Goal: Complete application form

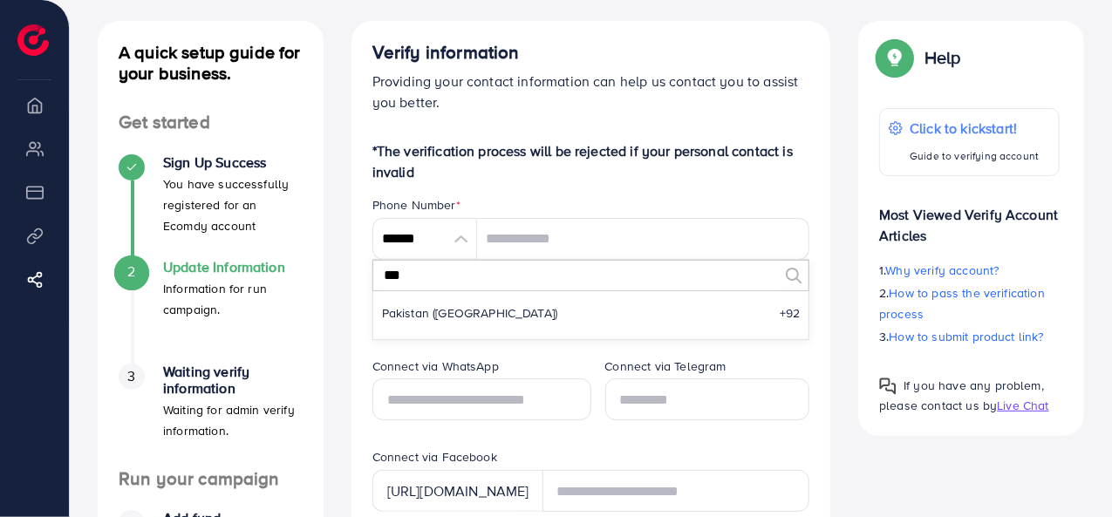
scroll to position [87, 0]
type input "***"
click at [462, 324] on li "Pakistan (‫پاکستان‬‎) +92" at bounding box center [591, 313] width 436 height 35
type input "******"
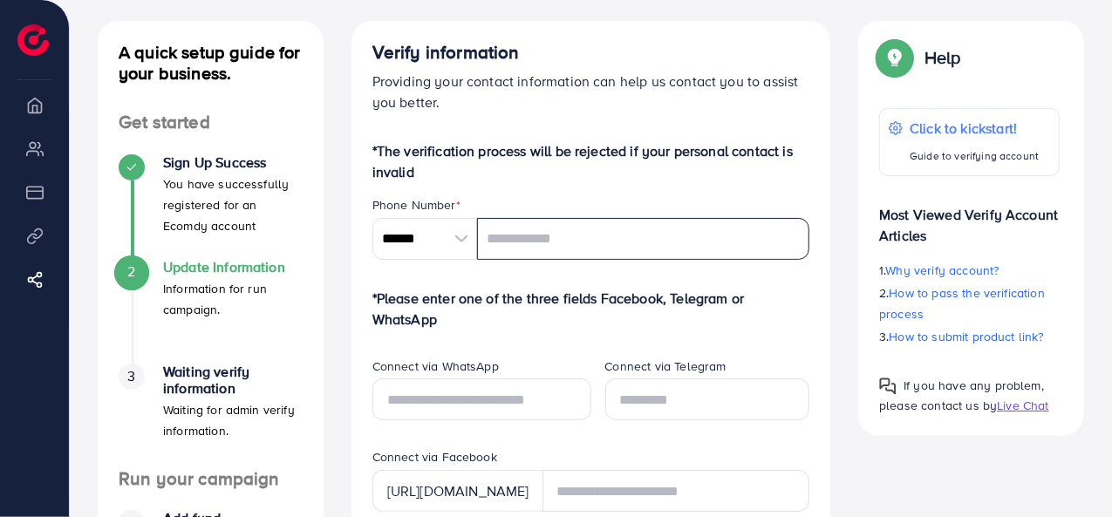
click at [505, 243] on input "tel" at bounding box center [643, 239] width 333 height 42
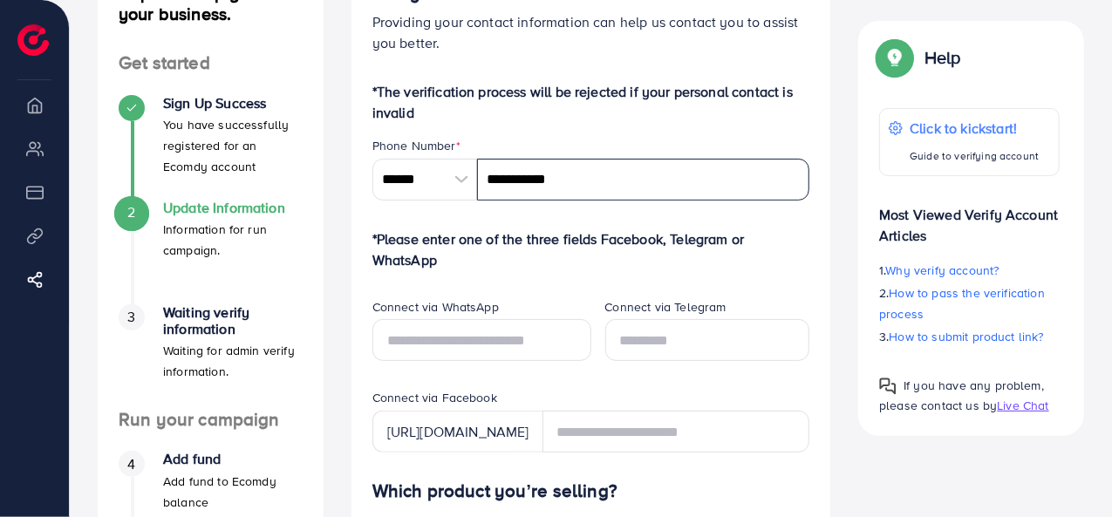
scroll to position [262, 0]
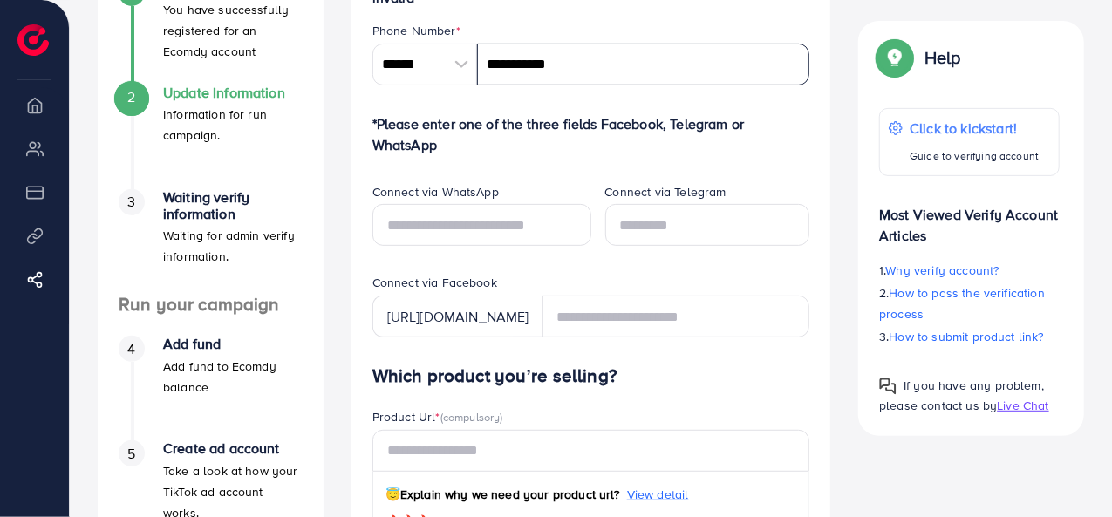
type input "**********"
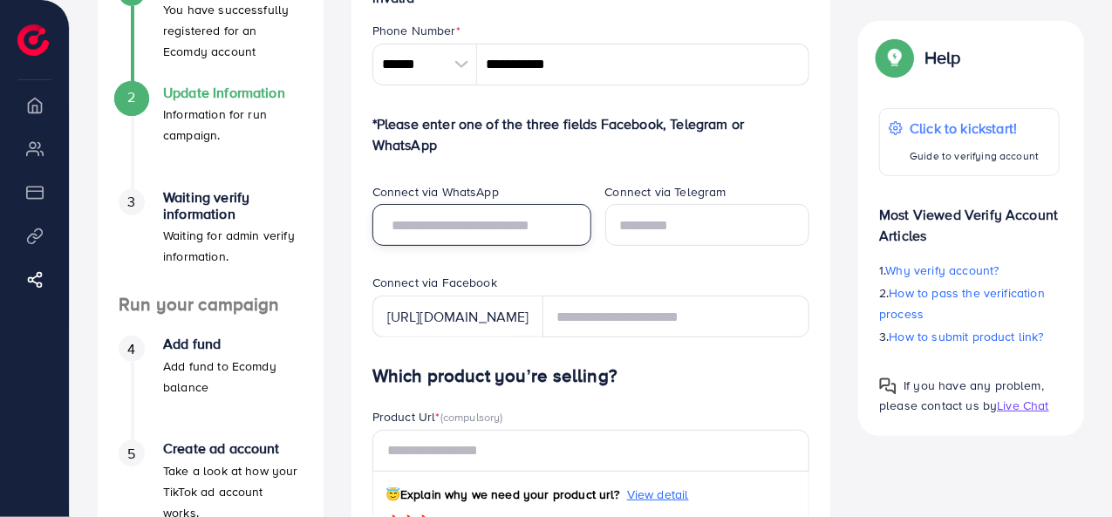
click at [498, 219] on input "text" at bounding box center [481, 225] width 219 height 42
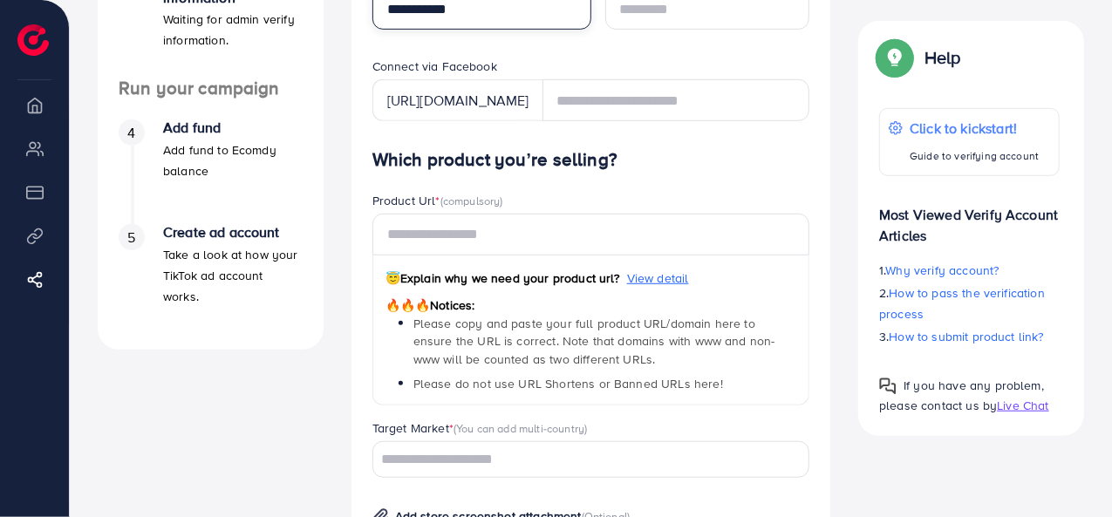
scroll to position [523, 0]
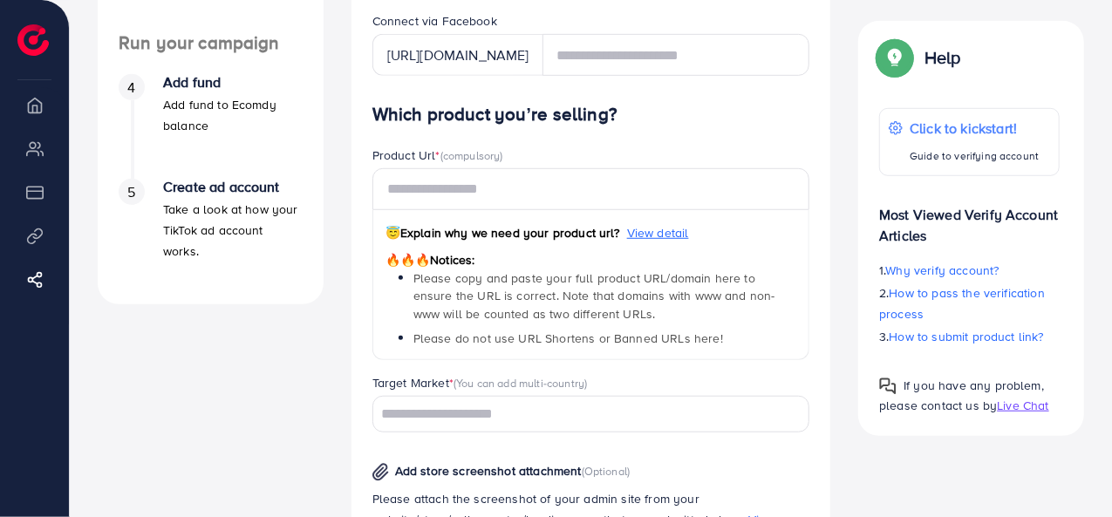
type input "**********"
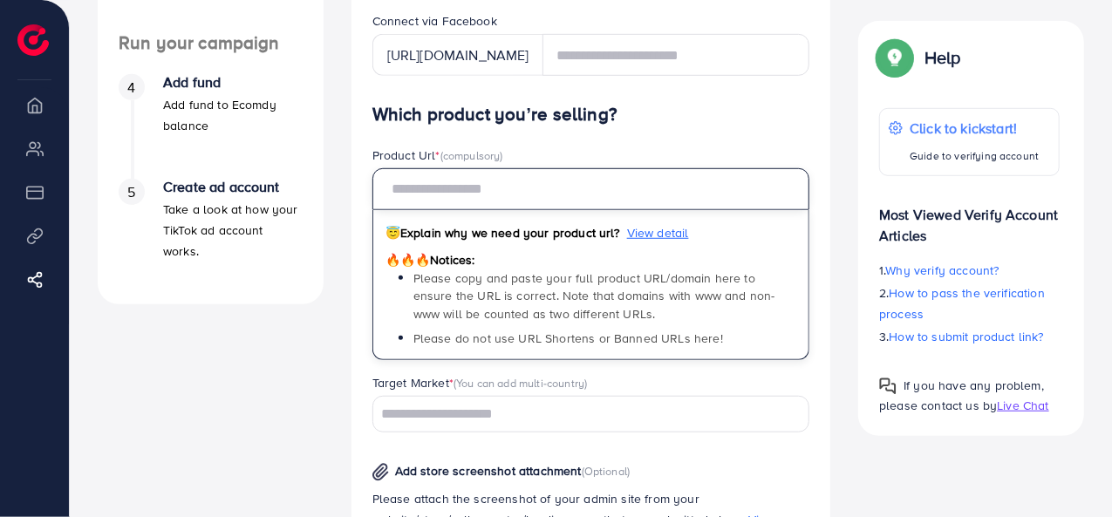
click at [483, 193] on input "text" at bounding box center [591, 189] width 438 height 42
paste input "**********"
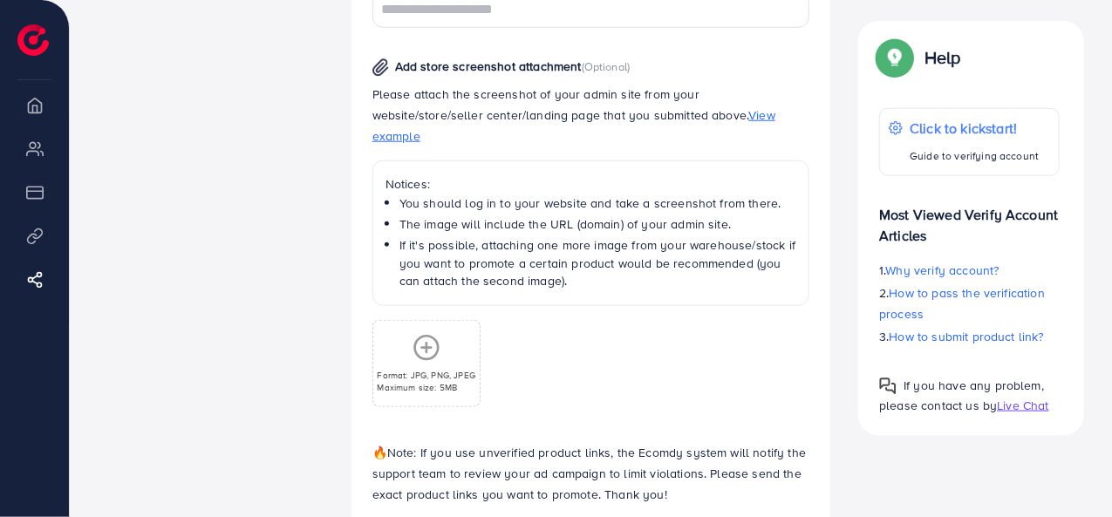
scroll to position [960, 0]
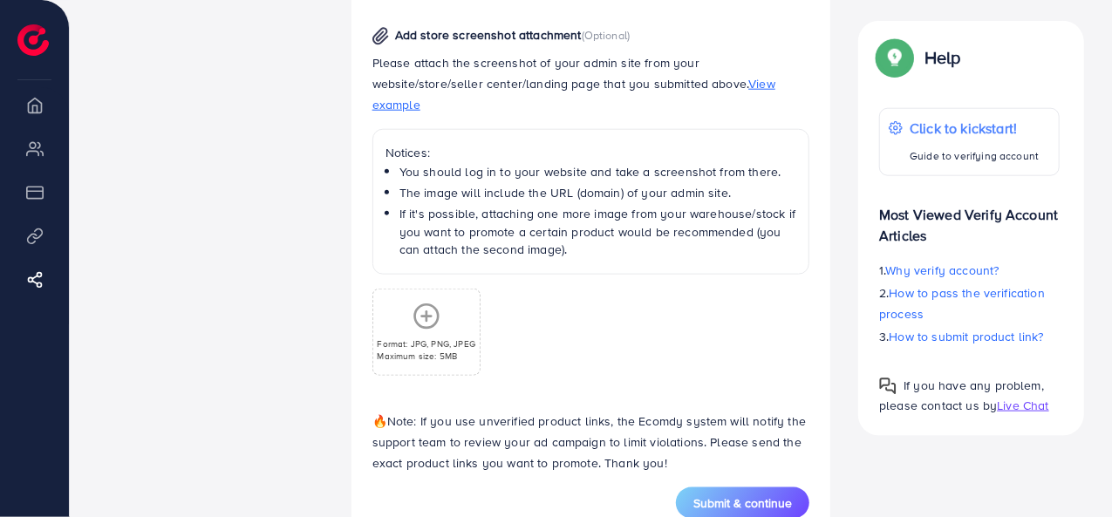
type input "**********"
click at [429, 311] on div "Format: JPG, PNG, JPEG Maximum size: 5MB" at bounding box center [426, 332] width 106 height 59
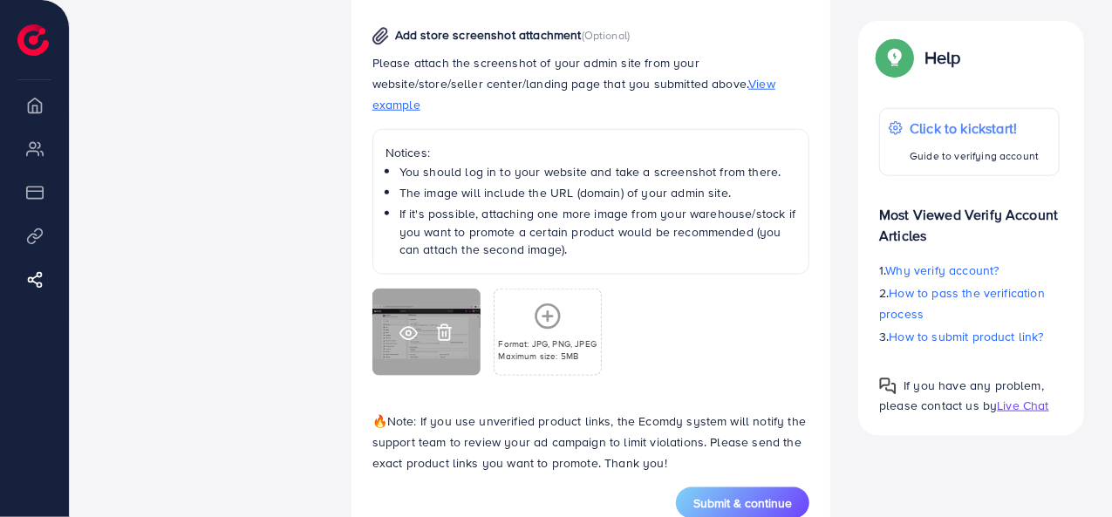
click at [406, 331] on circle at bounding box center [408, 333] width 4 height 4
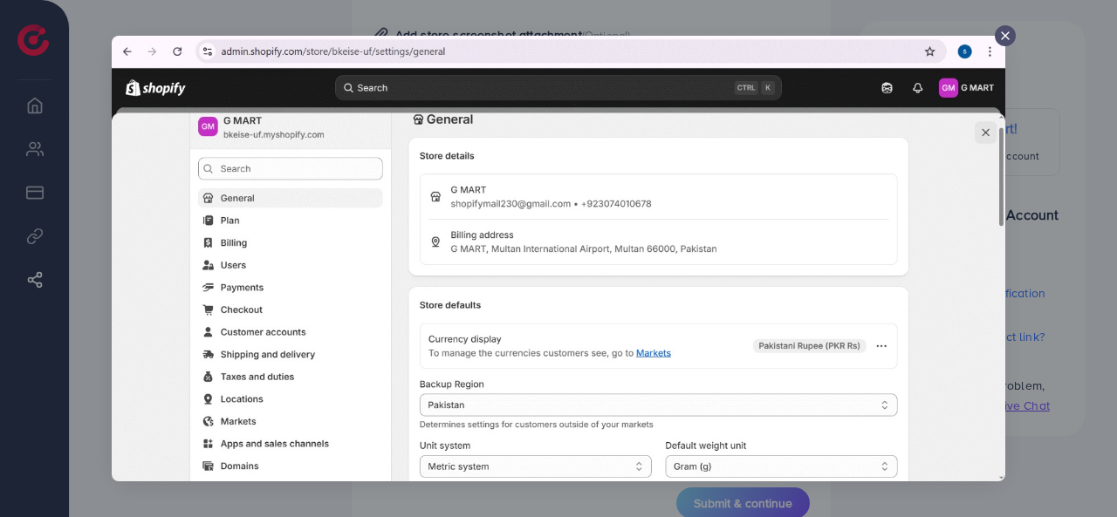
drag, startPoint x: 1003, startPoint y: 32, endPoint x: 894, endPoint y: 111, distance: 134.4
click at [1001, 33] on icon at bounding box center [1005, 36] width 14 height 14
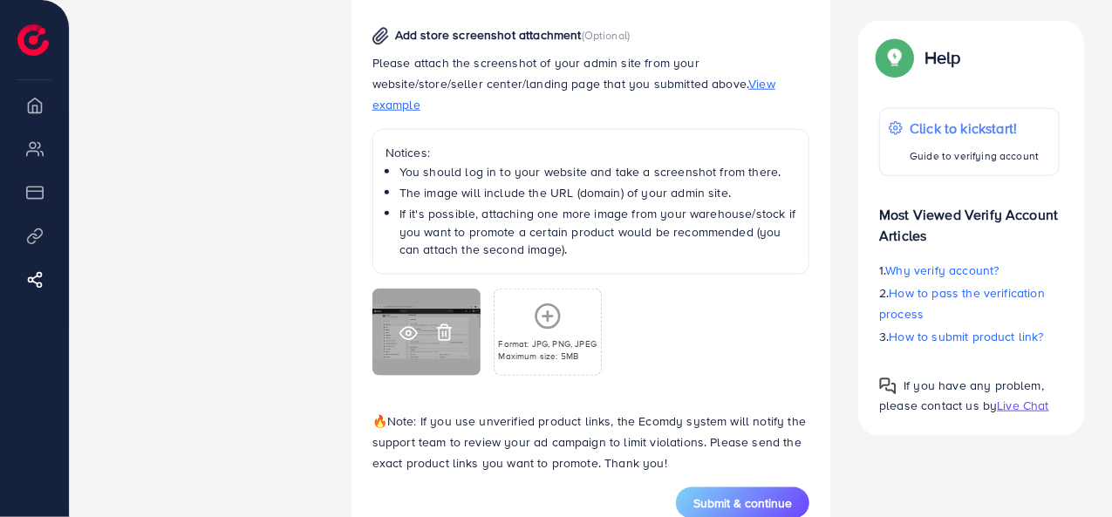
click at [443, 324] on icon at bounding box center [444, 333] width 18 height 18
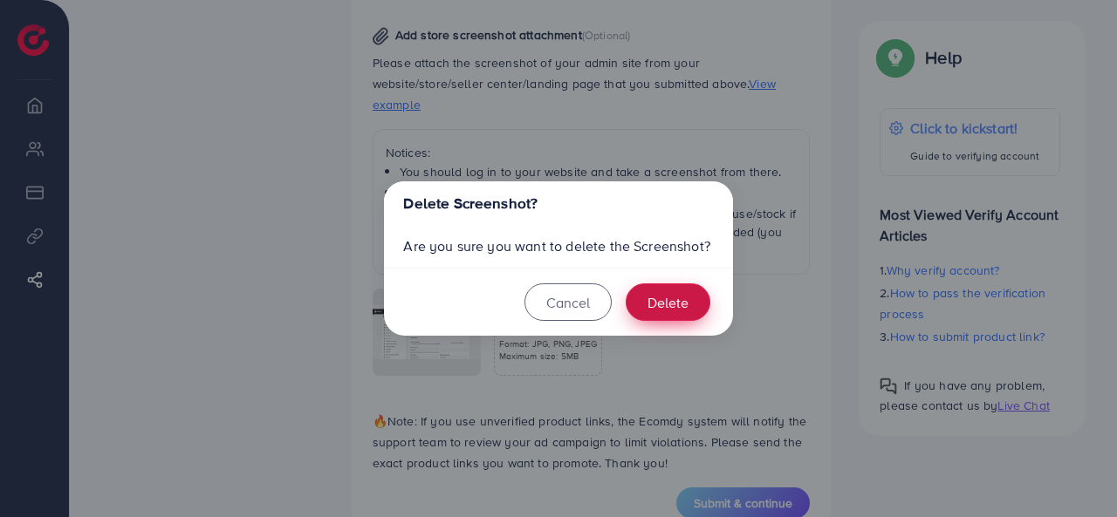
click at [661, 305] on button "Delete" at bounding box center [667, 303] width 85 height 38
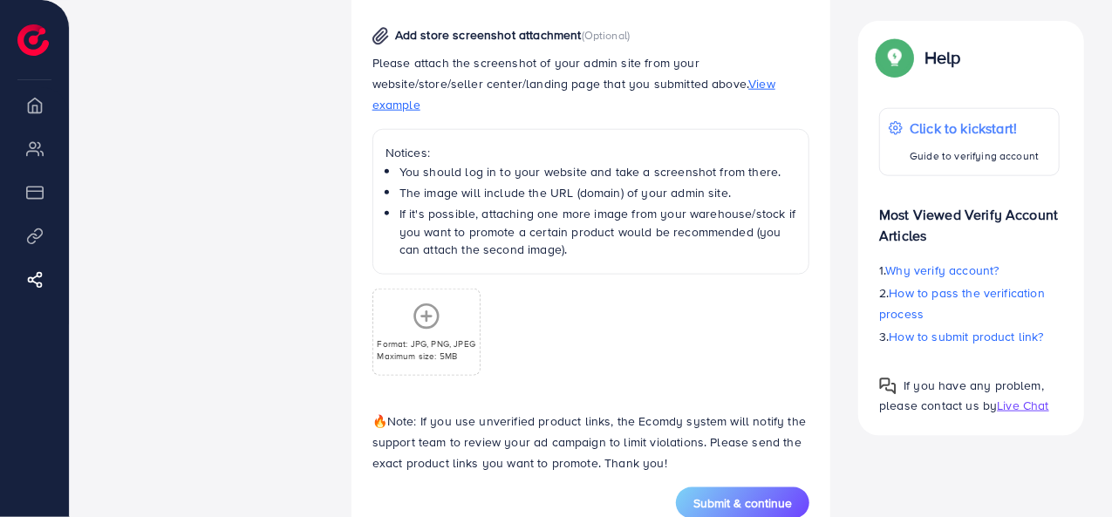
click at [405, 303] on div "Format: JPG, PNG, JPEG Maximum size: 5MB" at bounding box center [426, 332] width 106 height 59
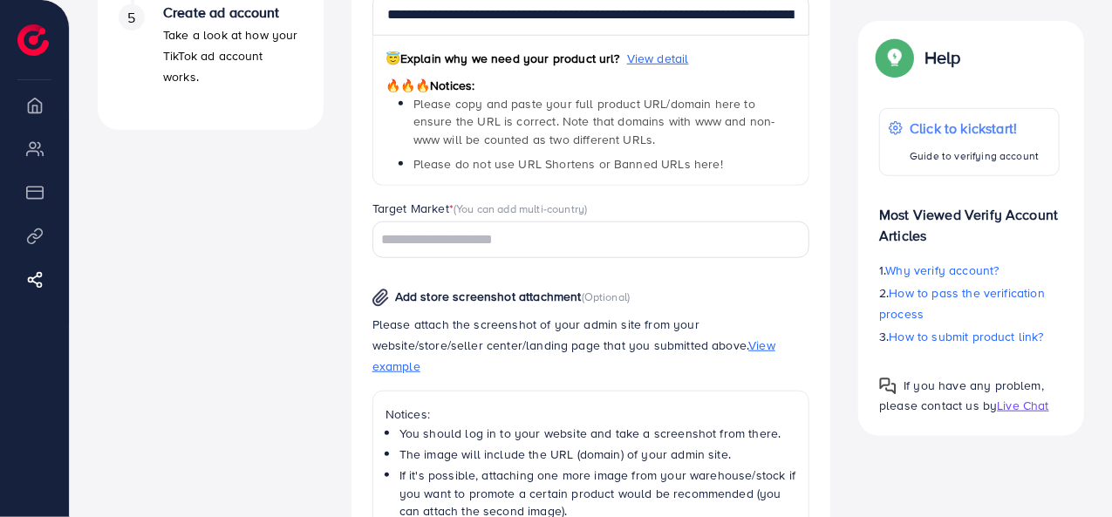
scroll to position [726, 0]
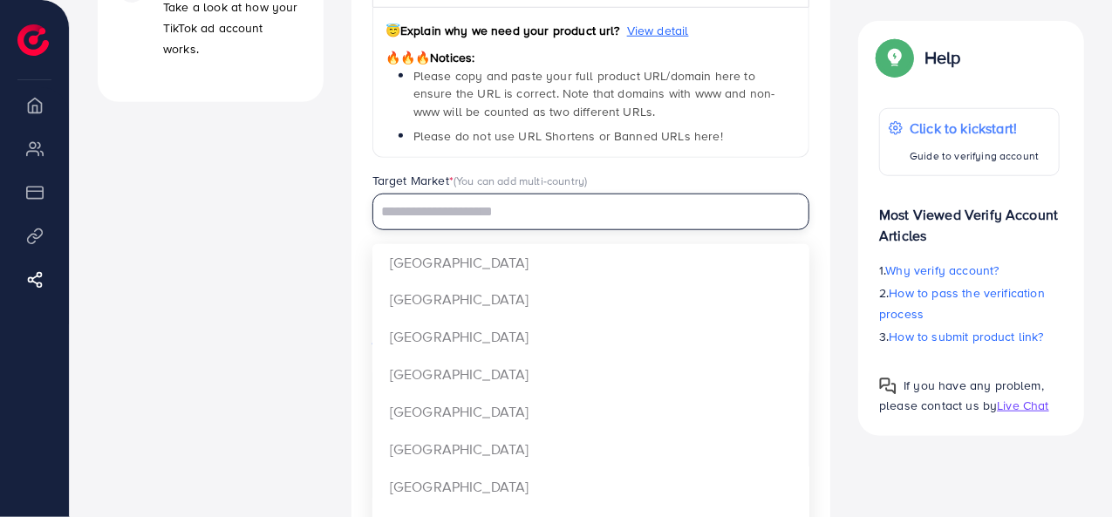
click at [460, 210] on input "Search for option" at bounding box center [581, 212] width 413 height 27
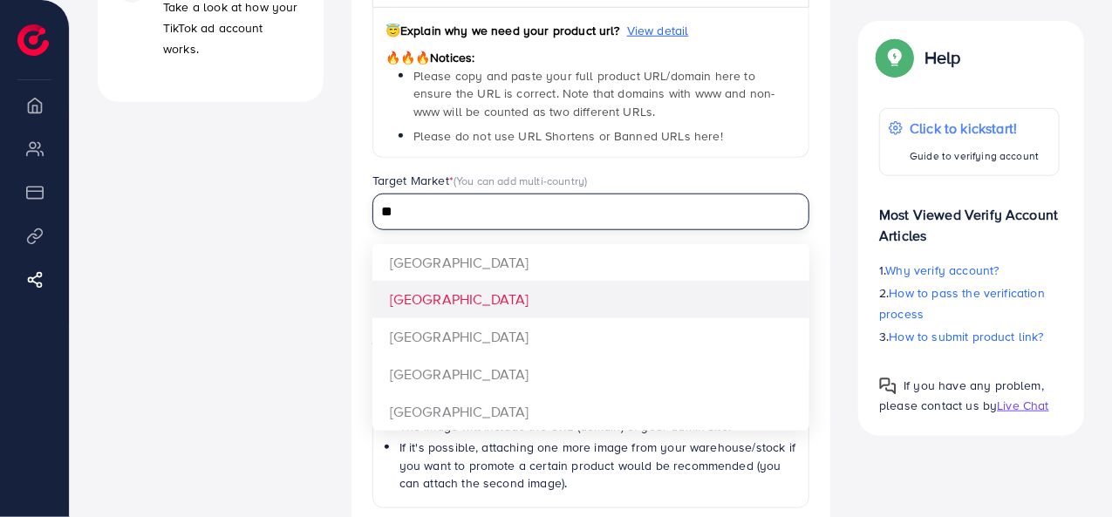
type input "**"
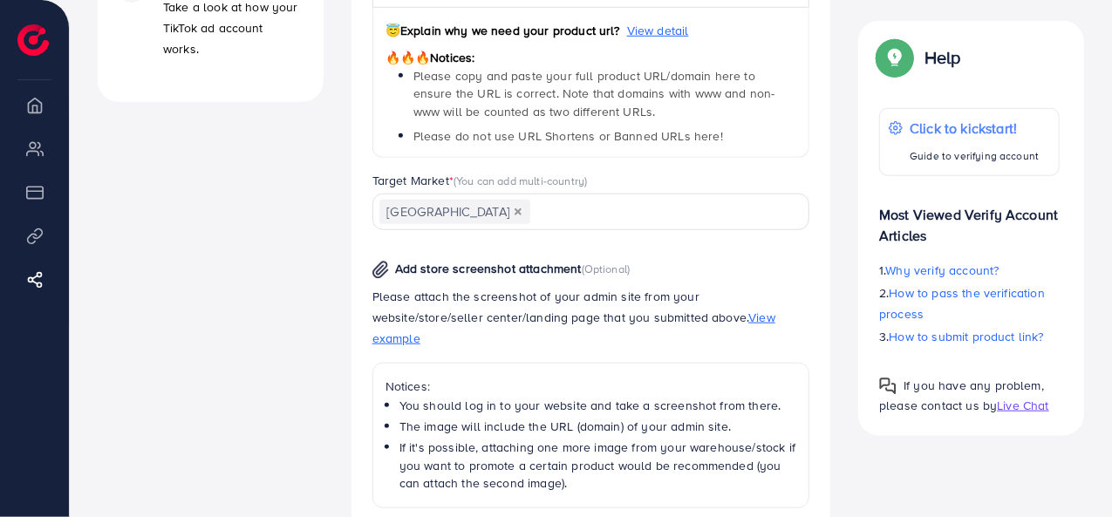
click at [447, 294] on div "**********" at bounding box center [591, 311] width 438 height 820
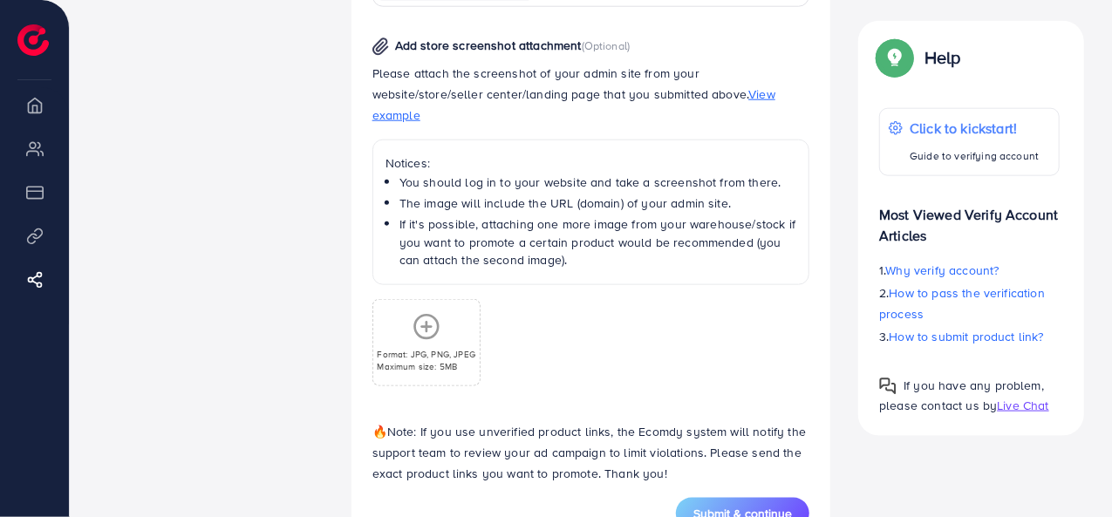
scroll to position [987, 0]
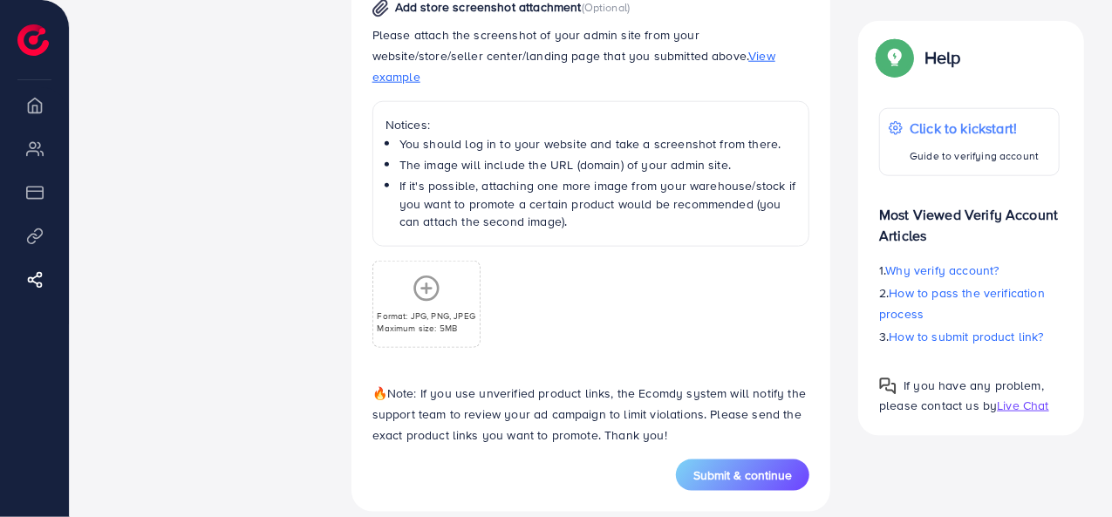
click at [424, 275] on icon at bounding box center [427, 289] width 28 height 28
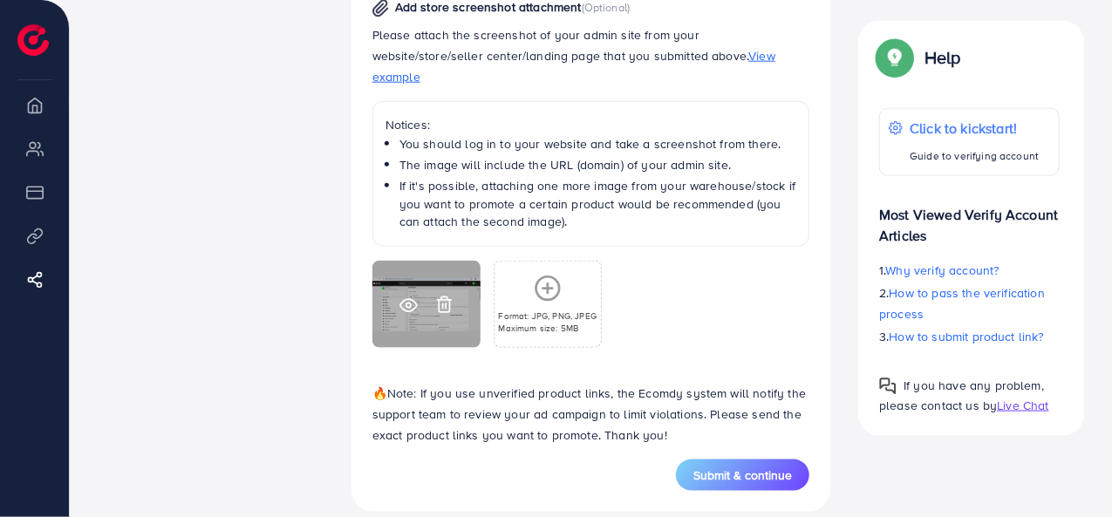
click at [412, 297] on icon at bounding box center [409, 306] width 18 height 18
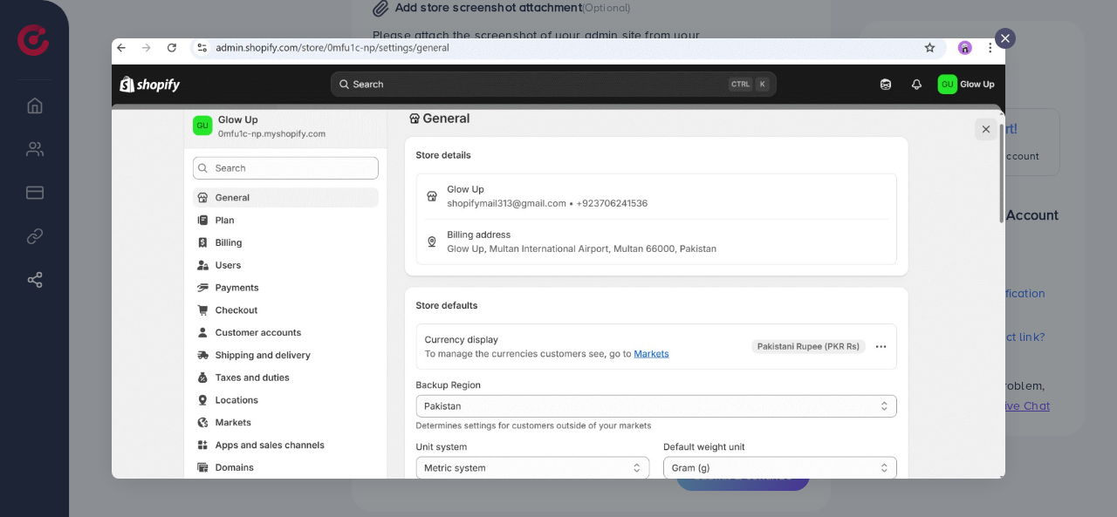
click at [998, 45] on icon at bounding box center [1005, 38] width 14 height 14
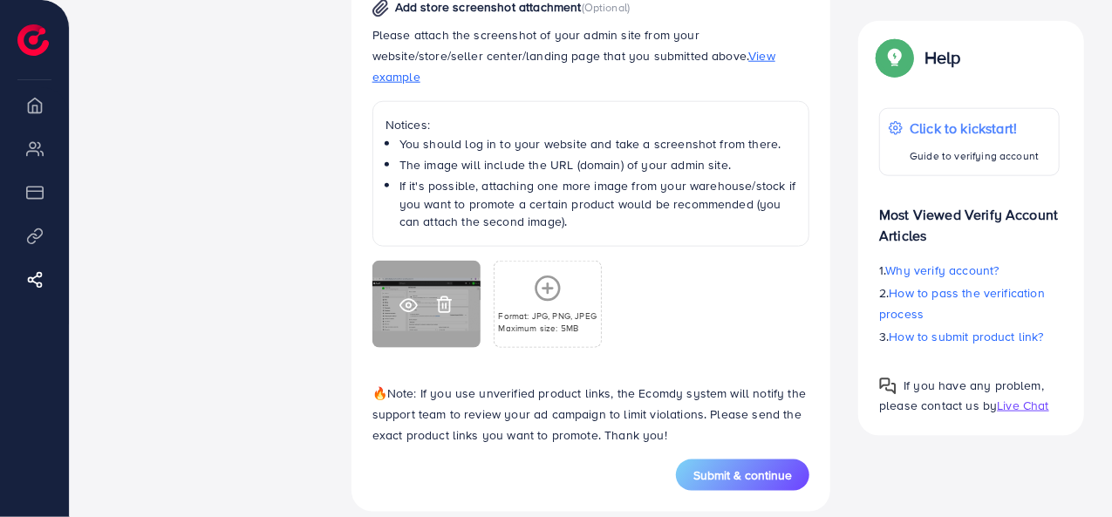
click at [410, 304] on circle at bounding box center [408, 306] width 4 height 4
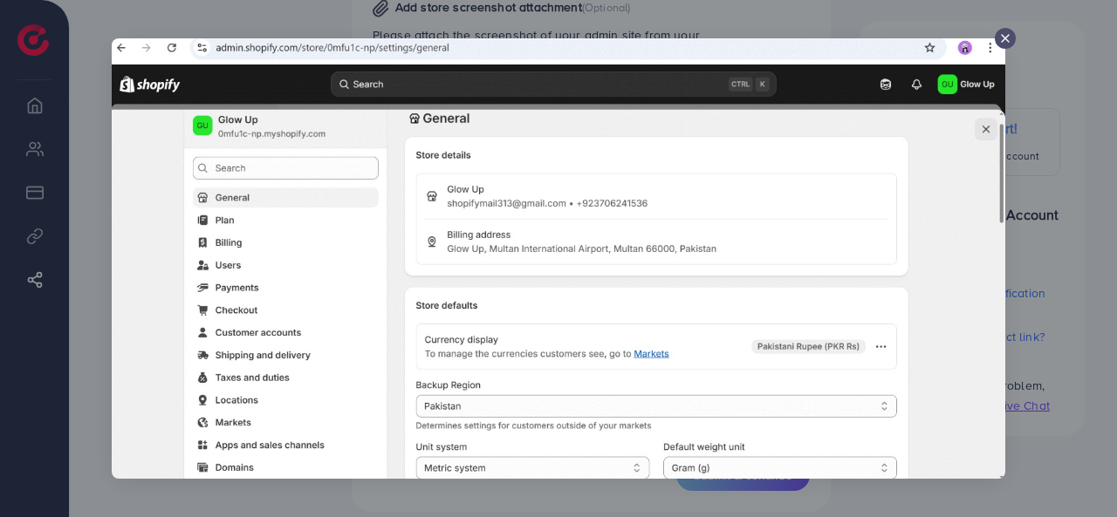
click at [994, 49] on div at bounding box center [1004, 38] width 21 height 21
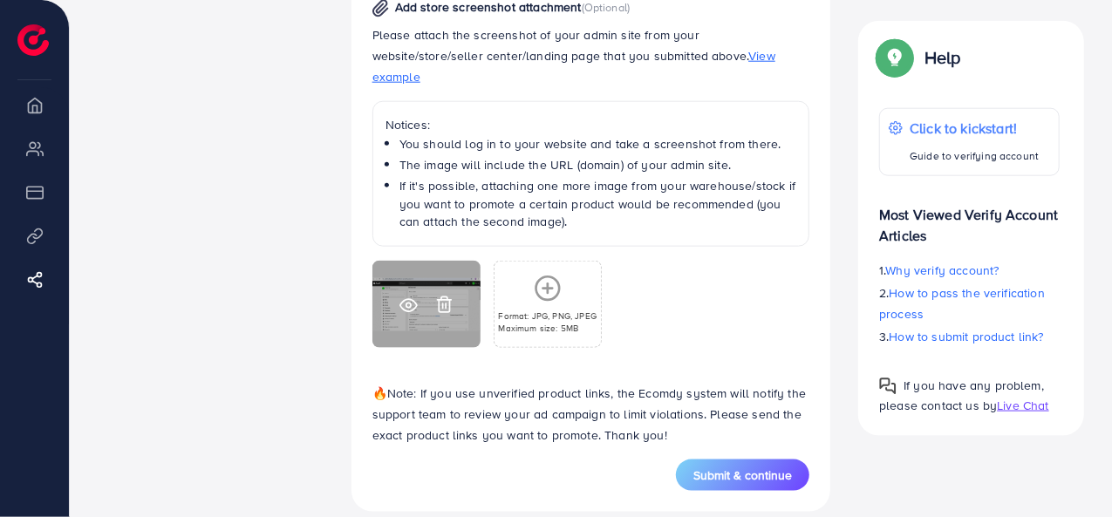
click at [445, 296] on icon at bounding box center [444, 305] width 18 height 18
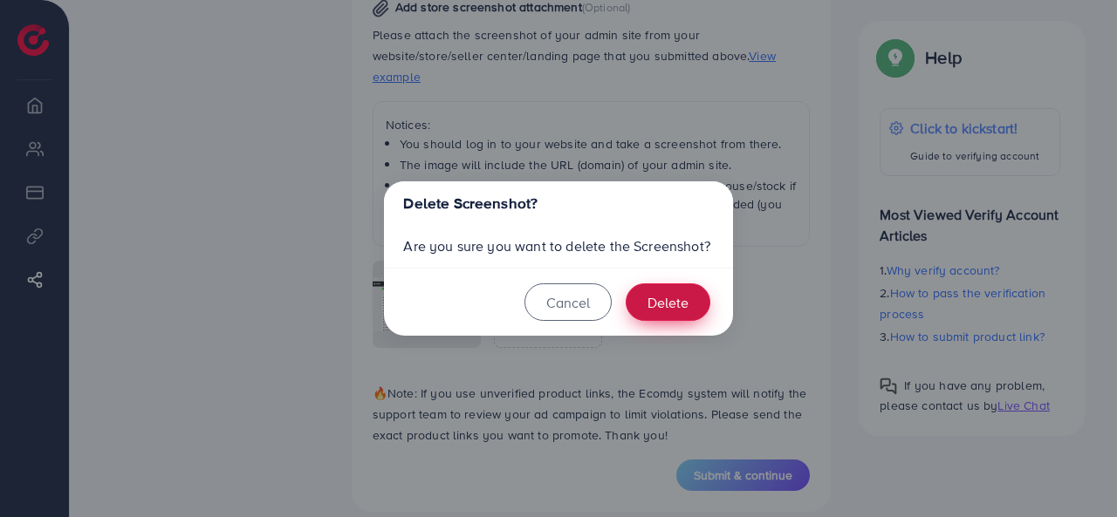
click at [644, 298] on button "Delete" at bounding box center [667, 303] width 85 height 38
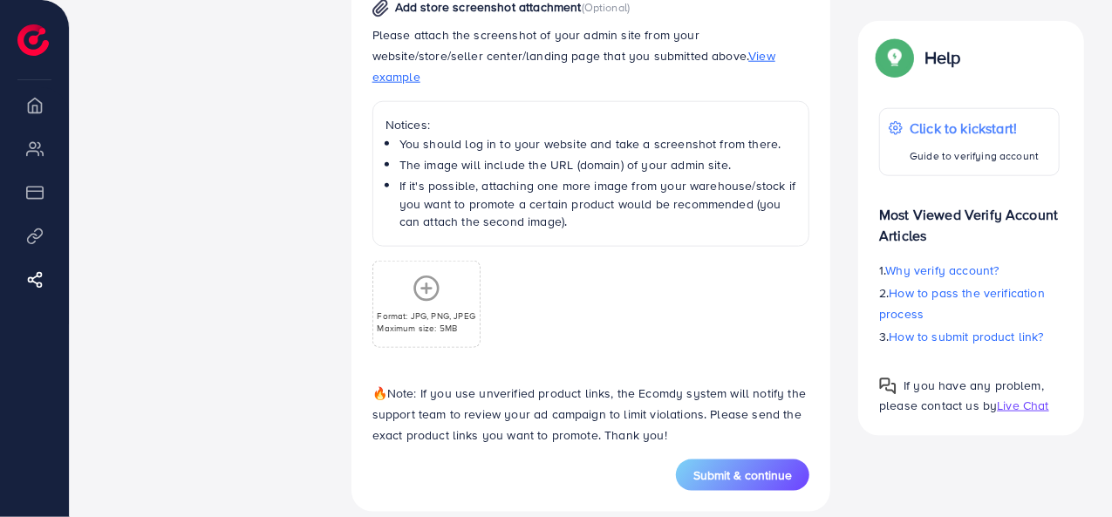
click at [428, 275] on icon at bounding box center [427, 289] width 28 height 28
click at [424, 282] on div "Format: JPG, PNG, JPEG Maximum size: 5MB" at bounding box center [426, 304] width 106 height 59
click at [436, 275] on icon at bounding box center [427, 289] width 28 height 28
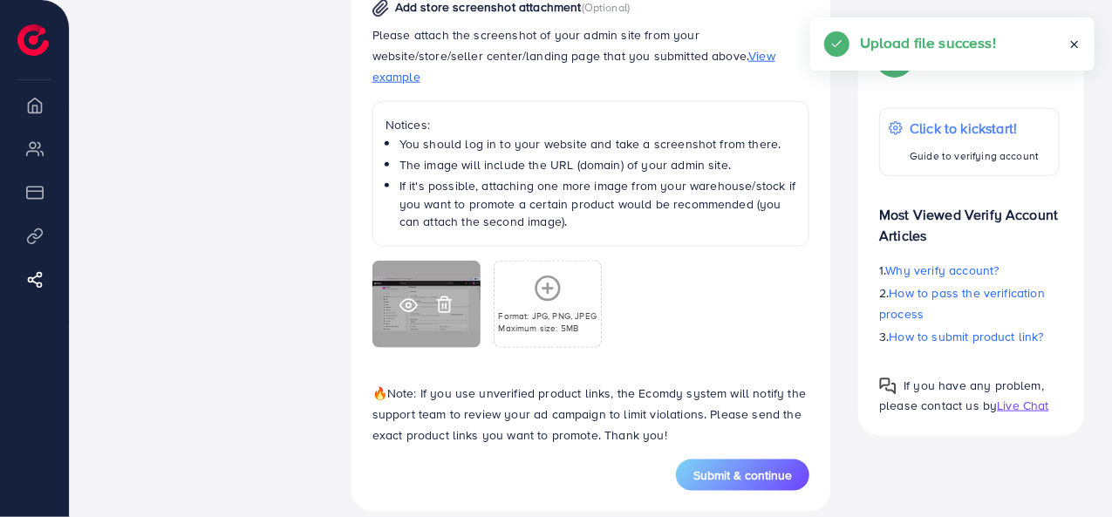
click at [408, 304] on circle at bounding box center [408, 306] width 4 height 4
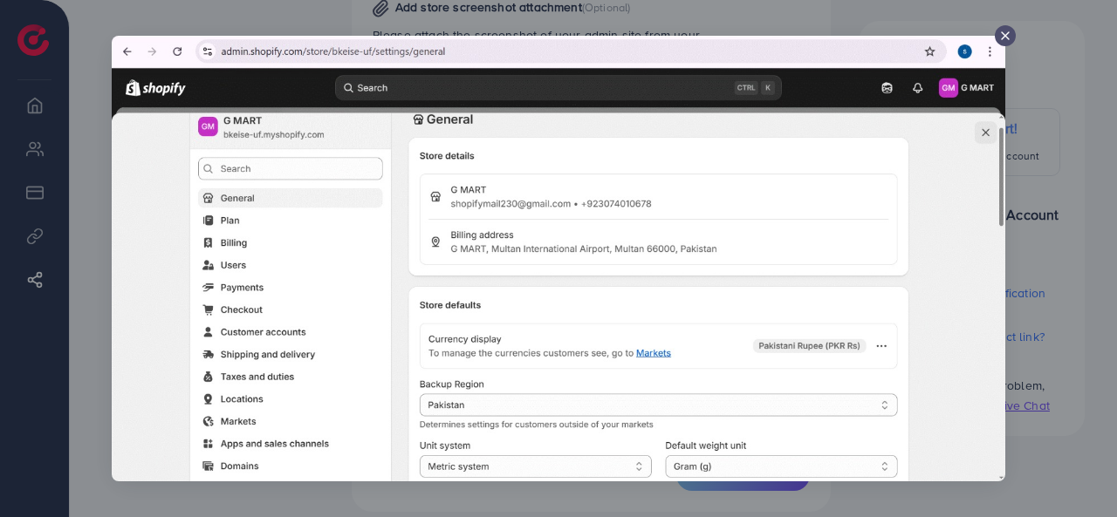
click at [1002, 33] on line at bounding box center [1004, 35] width 7 height 7
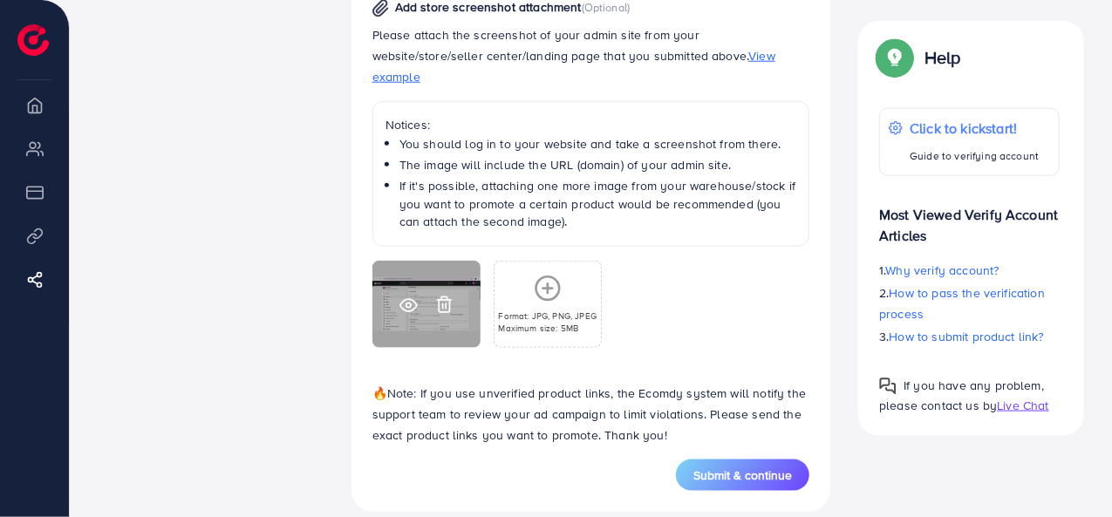
click at [441, 296] on icon at bounding box center [444, 305] width 18 height 18
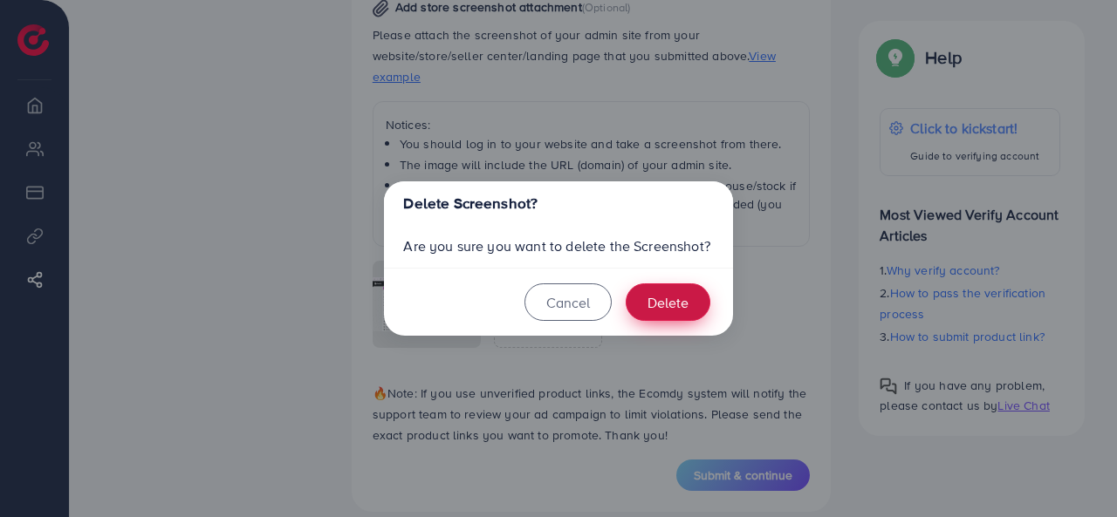
click at [663, 301] on button "Delete" at bounding box center [667, 303] width 85 height 38
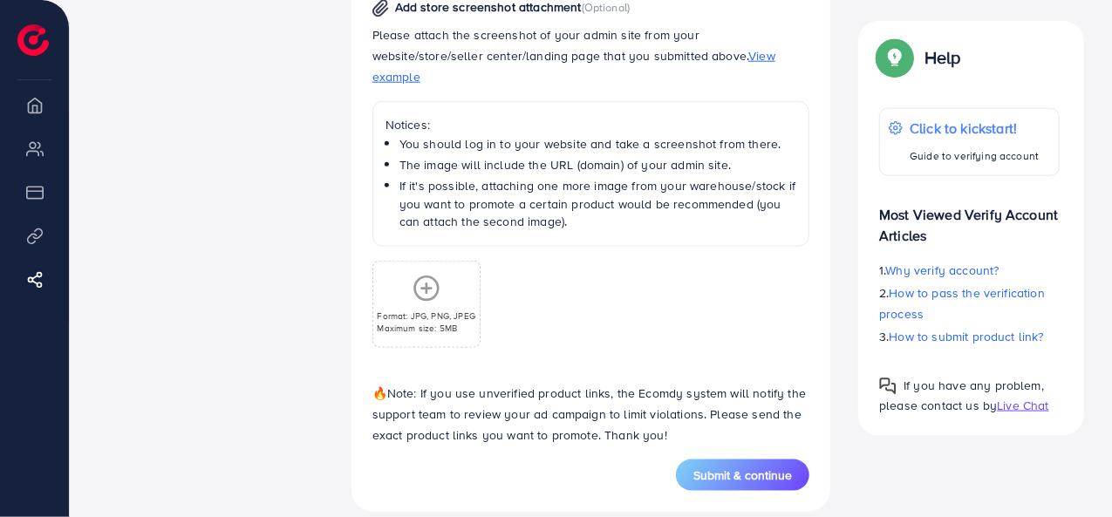
click at [438, 275] on icon at bounding box center [427, 289] width 28 height 28
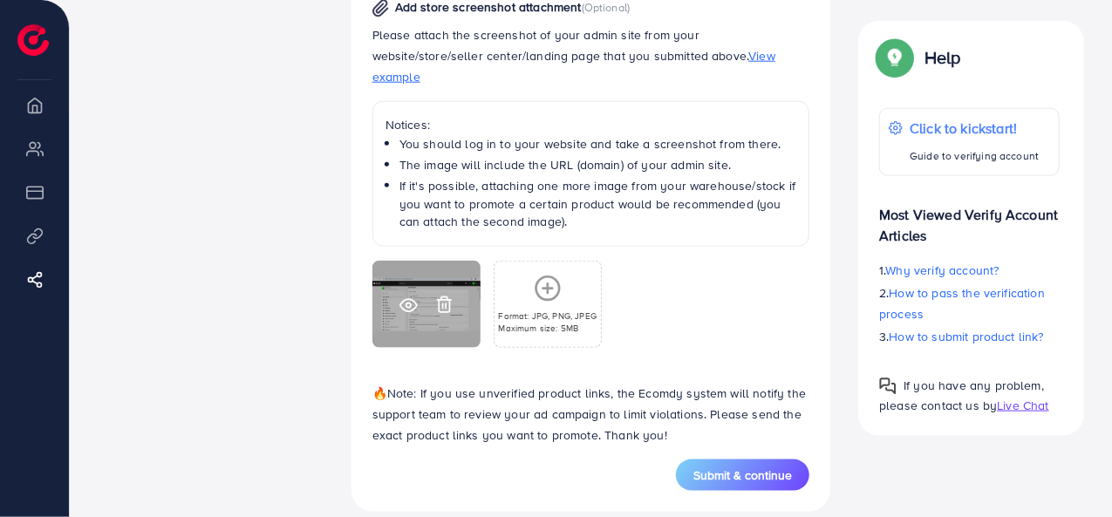
click at [406, 297] on icon at bounding box center [409, 306] width 18 height 18
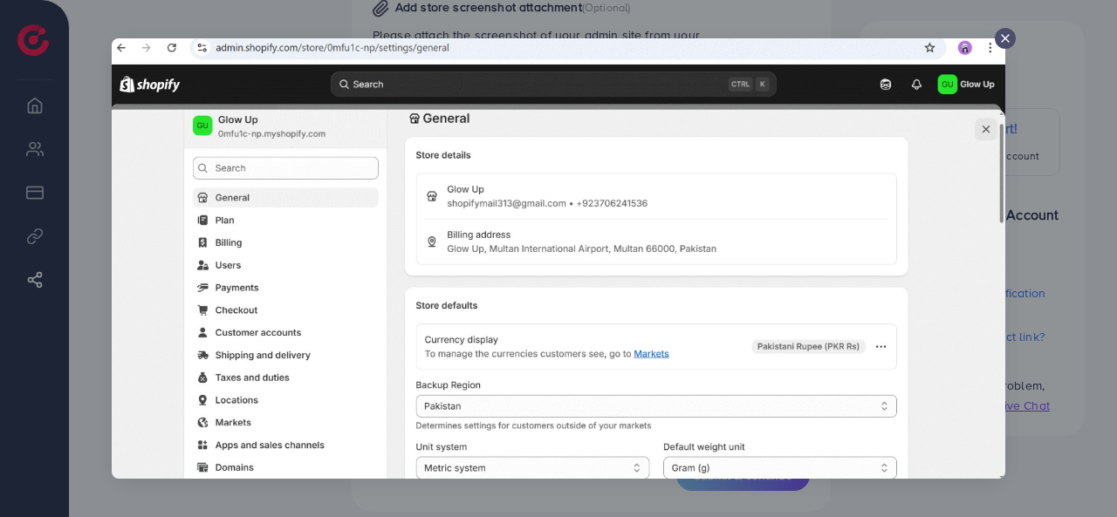
click at [996, 37] on div at bounding box center [1004, 38] width 21 height 21
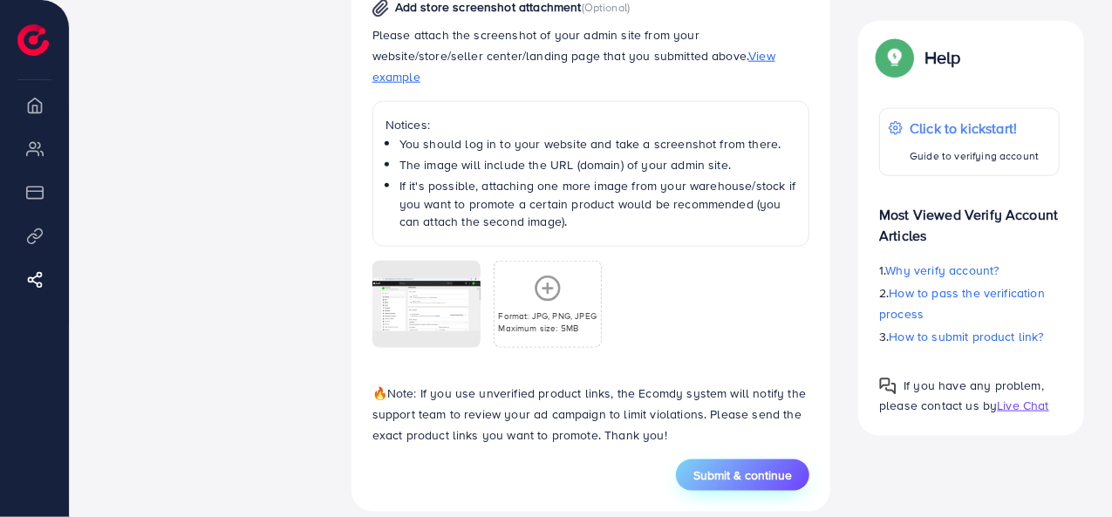
click at [782, 467] on span "Submit & continue" at bounding box center [742, 475] width 99 height 17
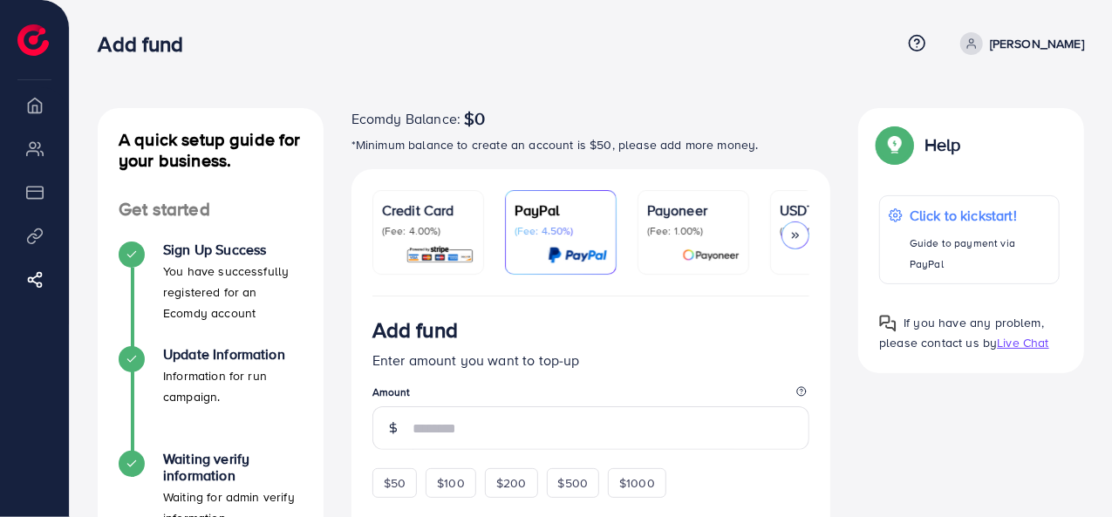
scroll to position [87, 0]
